Goal: Information Seeking & Learning: Find specific page/section

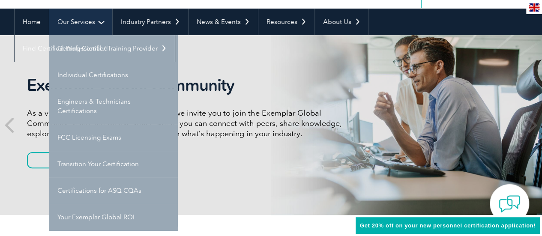
scroll to position [86, 0]
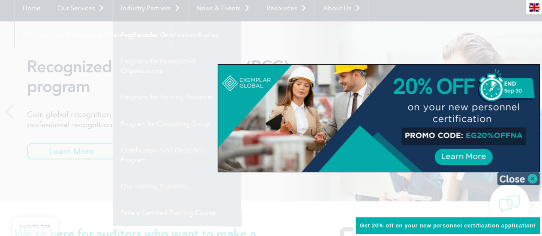
click at [530, 175] on img at bounding box center [518, 178] width 43 height 13
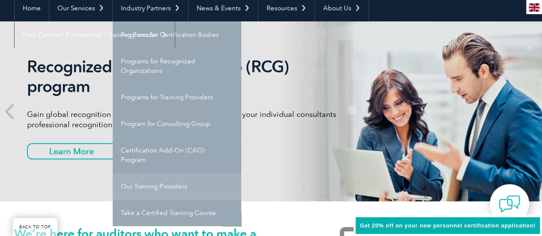
click at [155, 187] on link "Our Training Providers" at bounding box center [177, 186] width 129 height 27
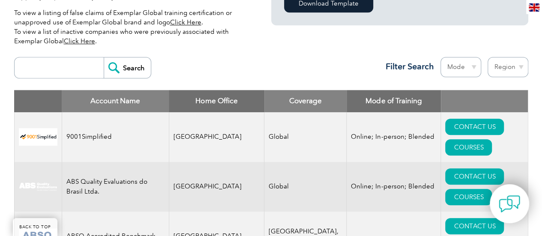
scroll to position [300, 0]
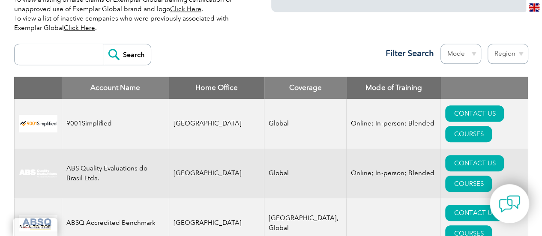
click at [36, 64] on input "search" at bounding box center [61, 54] width 85 height 21
type input "winupskill"
click at [129, 51] on input "Search" at bounding box center [127, 54] width 47 height 21
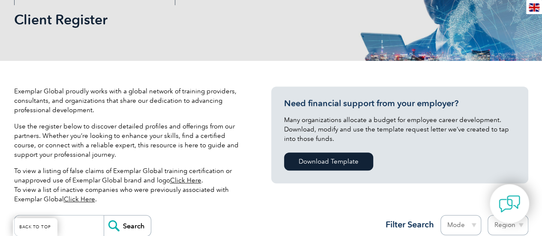
scroll to position [214, 0]
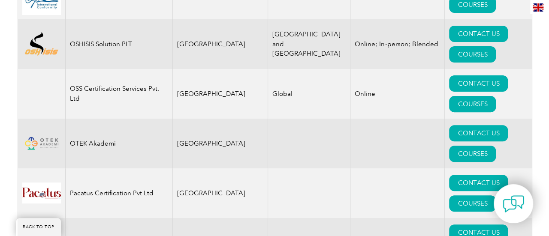
scroll to position [10163, 0]
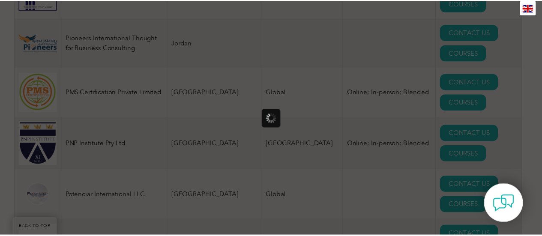
scroll to position [0, 0]
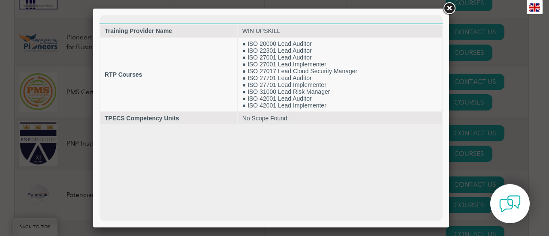
click at [447, 8] on link at bounding box center [448, 8] width 15 height 15
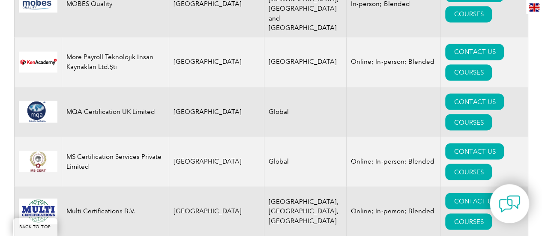
scroll to position [8834, 0]
